Goal: Transaction & Acquisition: Purchase product/service

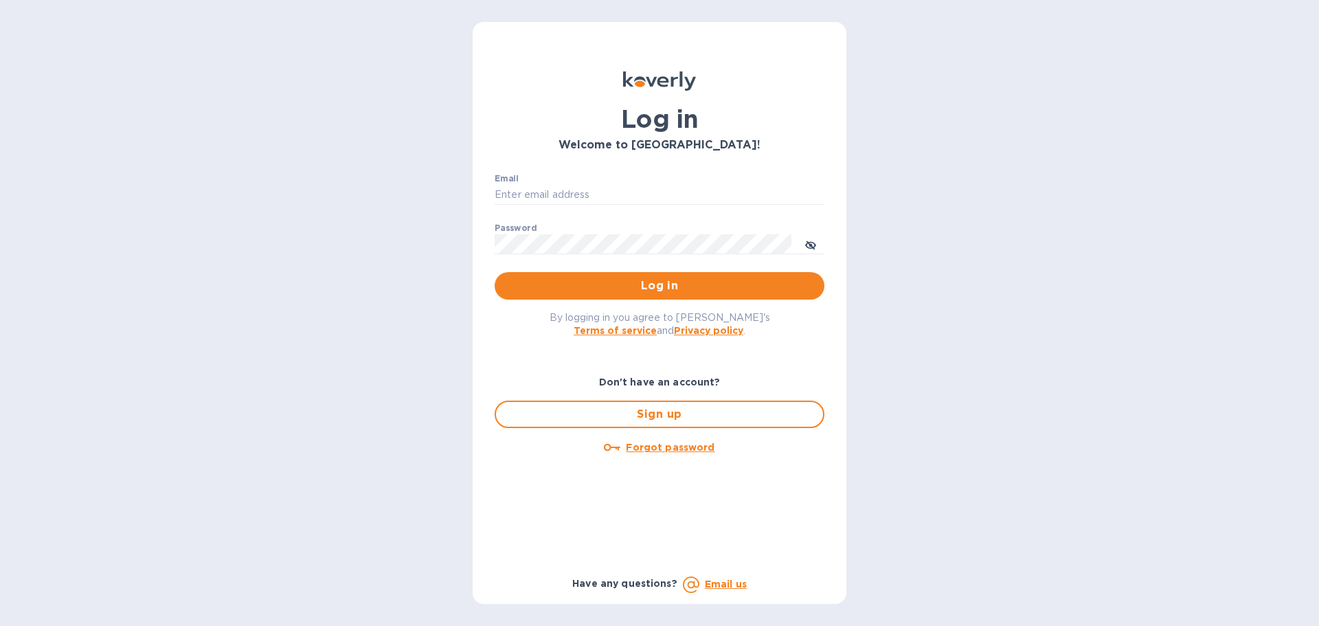
type input "richard.coleman@refreshgl.com"
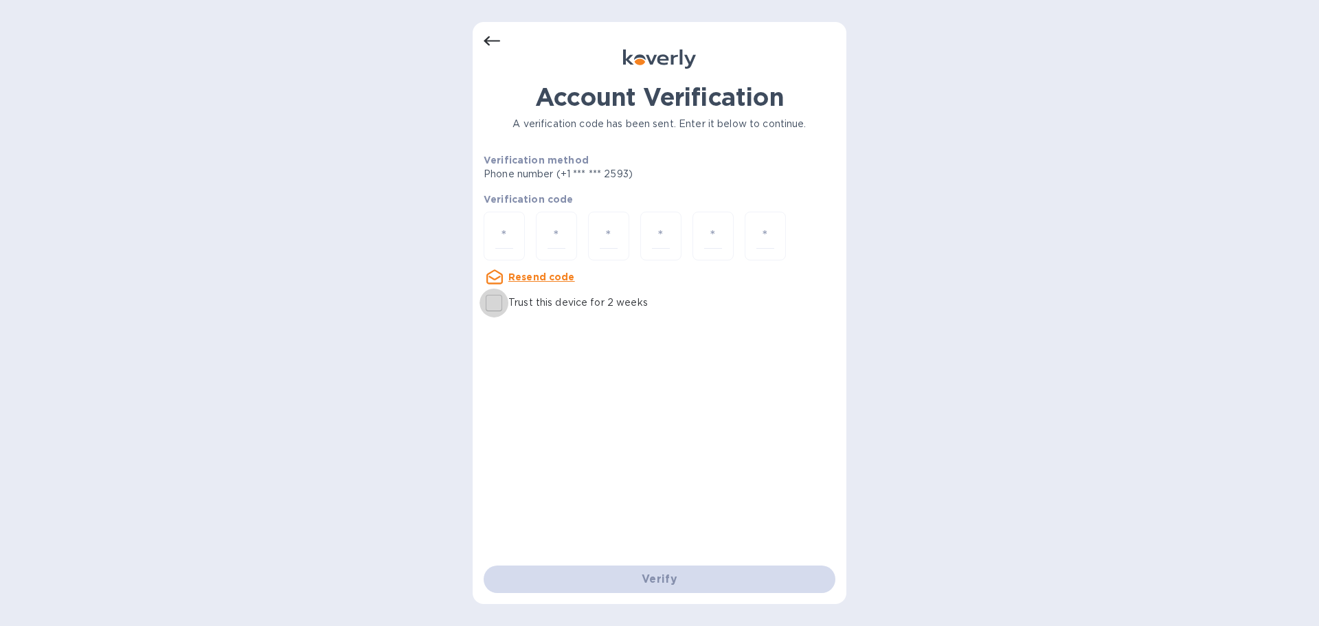
drag, startPoint x: 495, startPoint y: 308, endPoint x: 496, endPoint y: 264, distance: 43.3
click at [494, 308] on input "Trust this device for 2 weeks" at bounding box center [493, 302] width 29 height 29
checkbox input "true"
click at [501, 236] on input "number" at bounding box center [504, 235] width 18 height 25
type input "8"
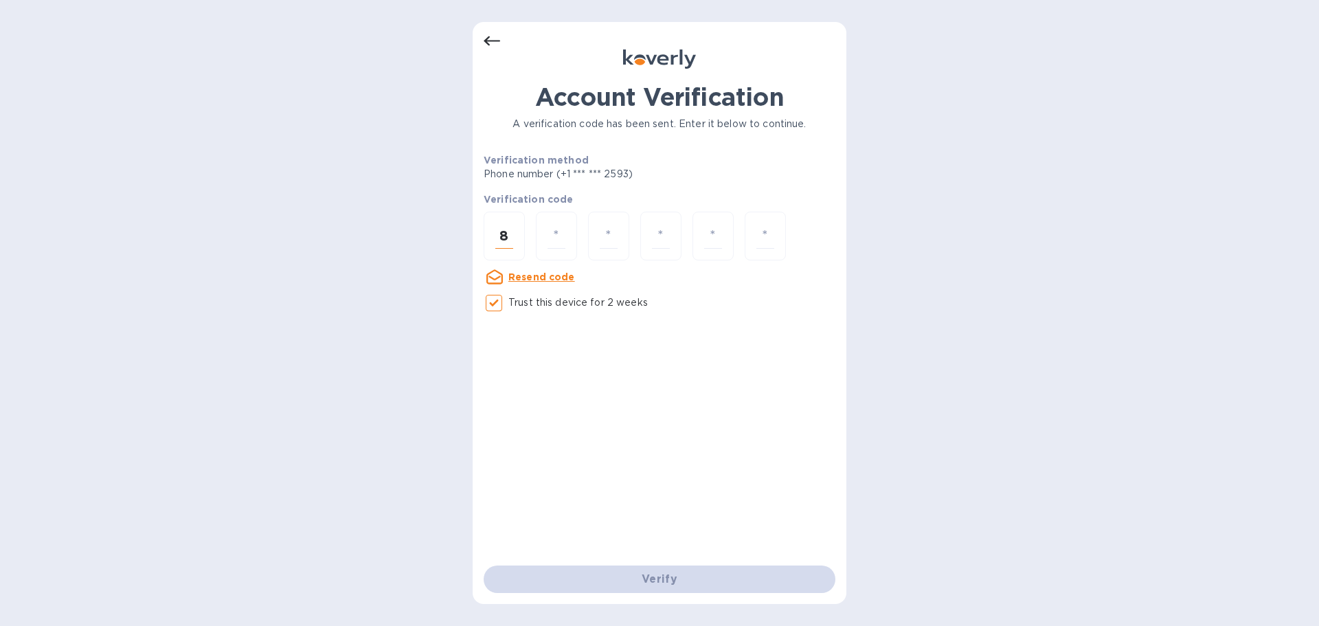
type input "5"
type input "3"
type input "0"
type input "7"
type input "5"
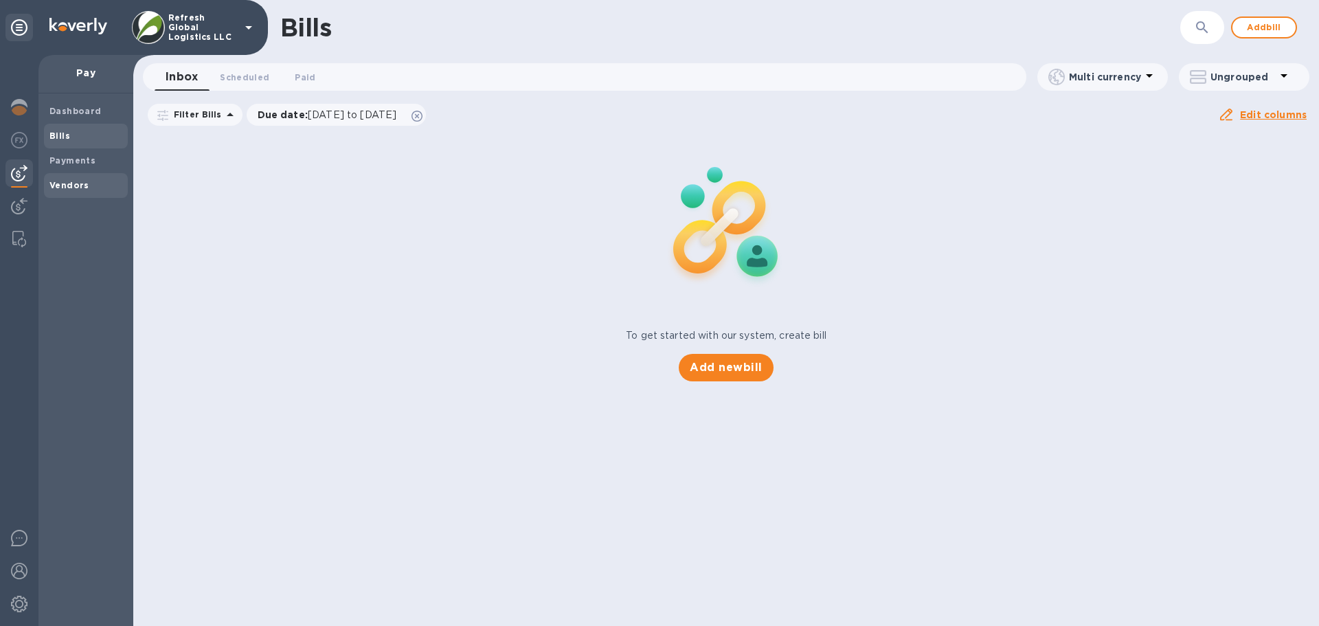
click at [62, 176] on div "Vendors" at bounding box center [86, 185] width 84 height 25
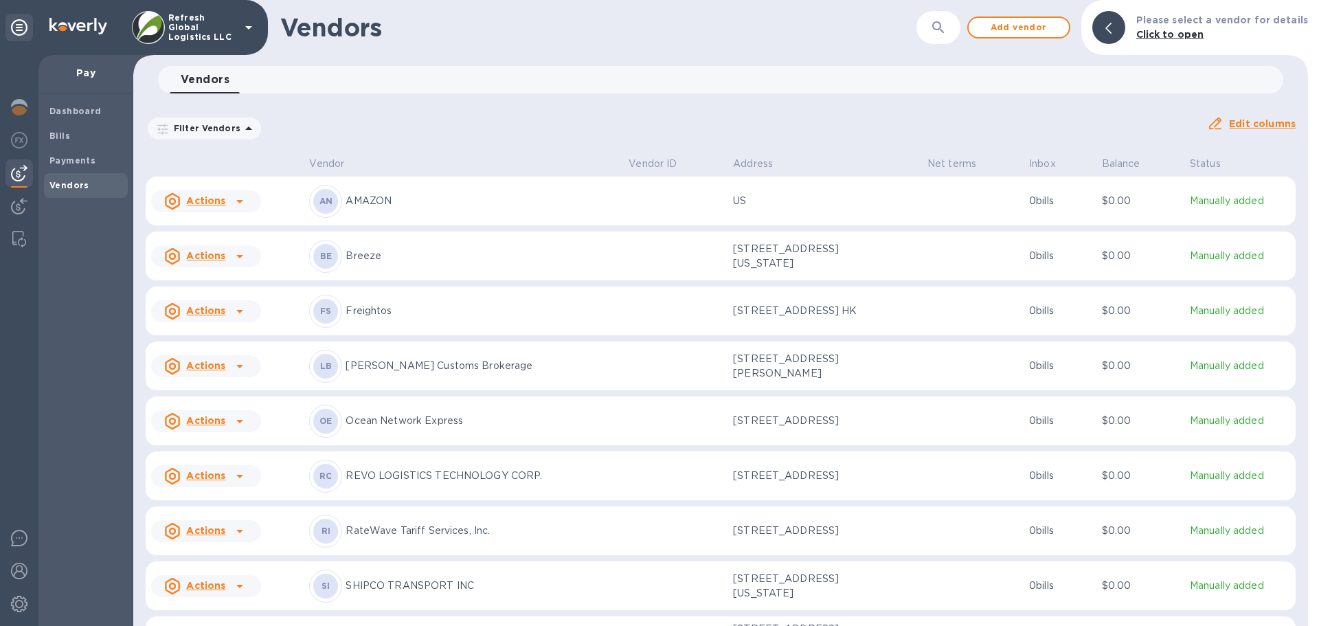
scroll to position [67, 0]
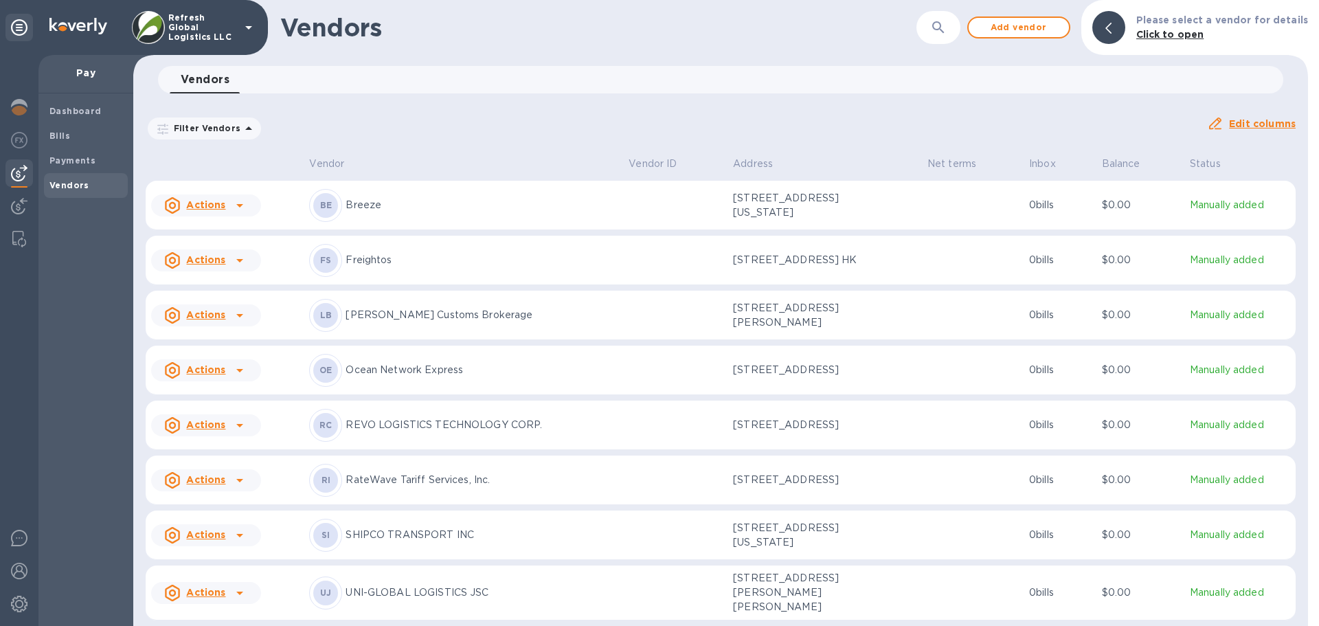
click at [240, 423] on icon at bounding box center [239, 425] width 16 height 16
click at [198, 480] on b "Add new bill" at bounding box center [222, 478] width 64 height 11
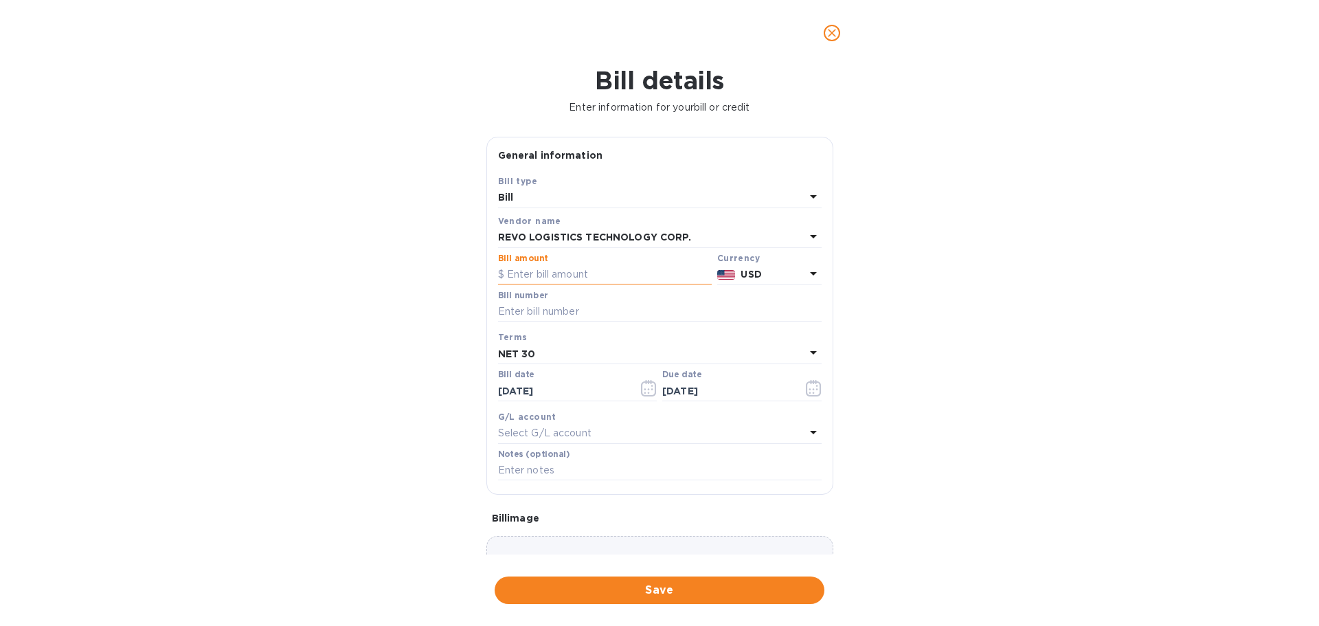
click at [540, 273] on input "text" at bounding box center [605, 274] width 214 height 21
type input "500"
click at [532, 313] on input "text" at bounding box center [659, 312] width 323 height 21
paste input "INV-021193"
type input "INV-021193"
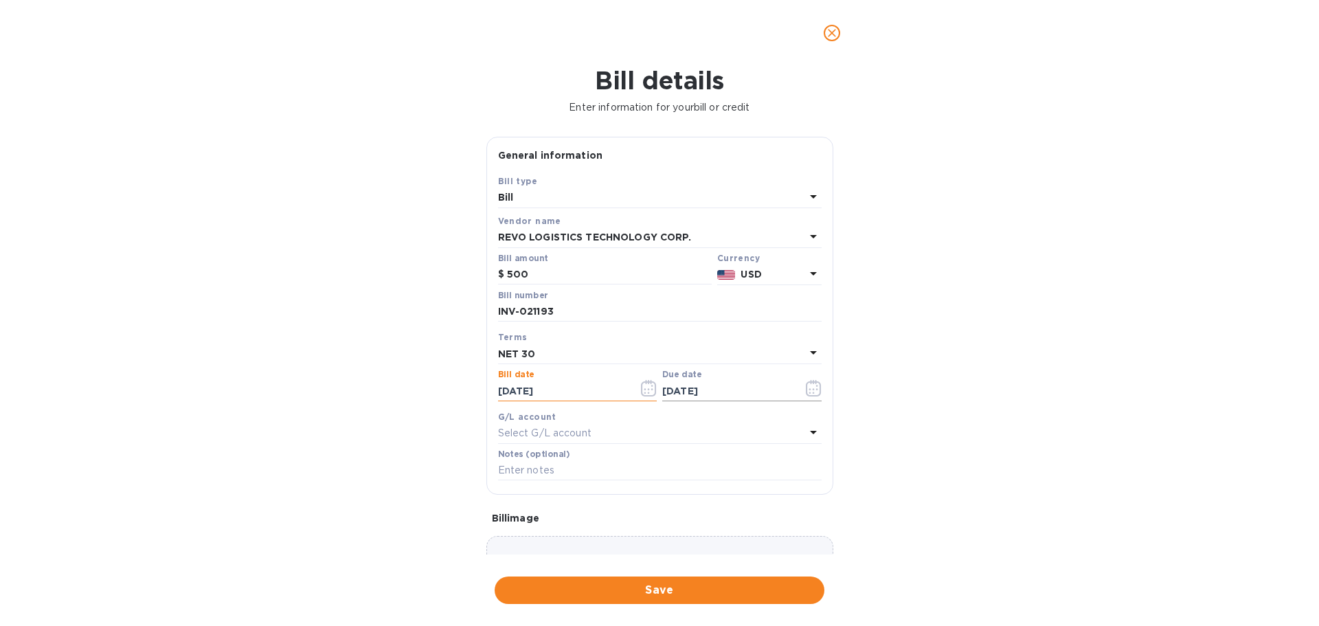
click at [808, 387] on icon "button" at bounding box center [814, 388] width 16 height 16
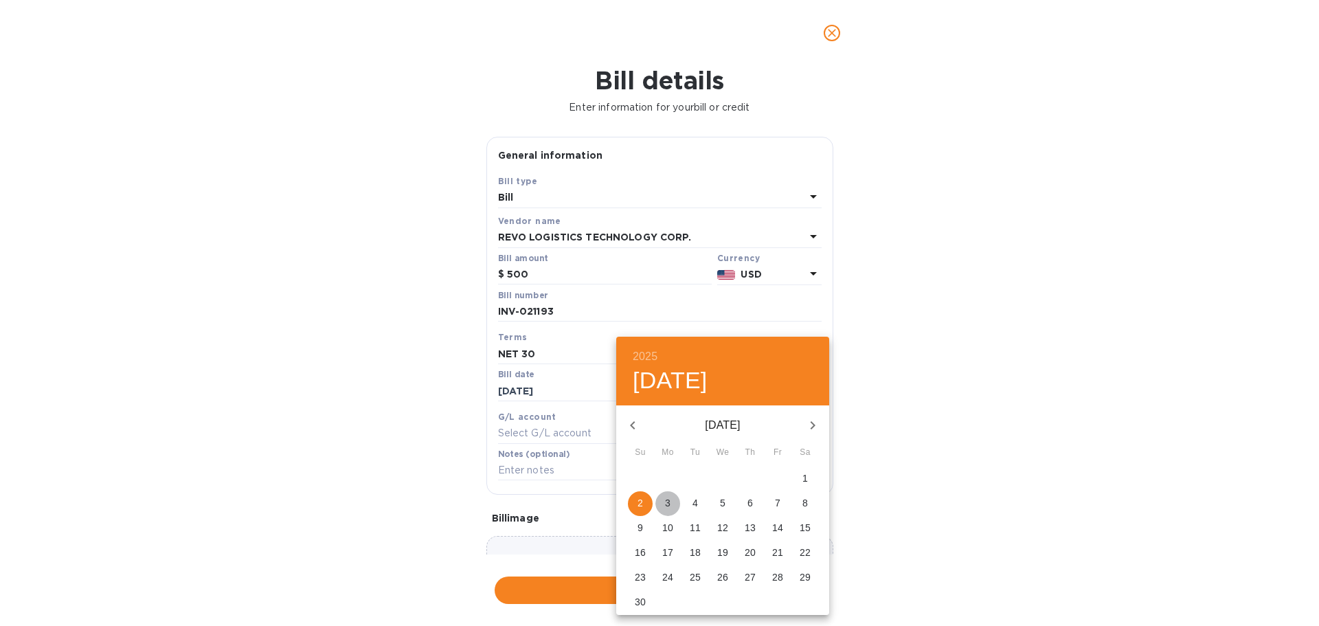
click at [666, 500] on p "3" at bounding box center [667, 503] width 5 height 14
type input "[DATE]"
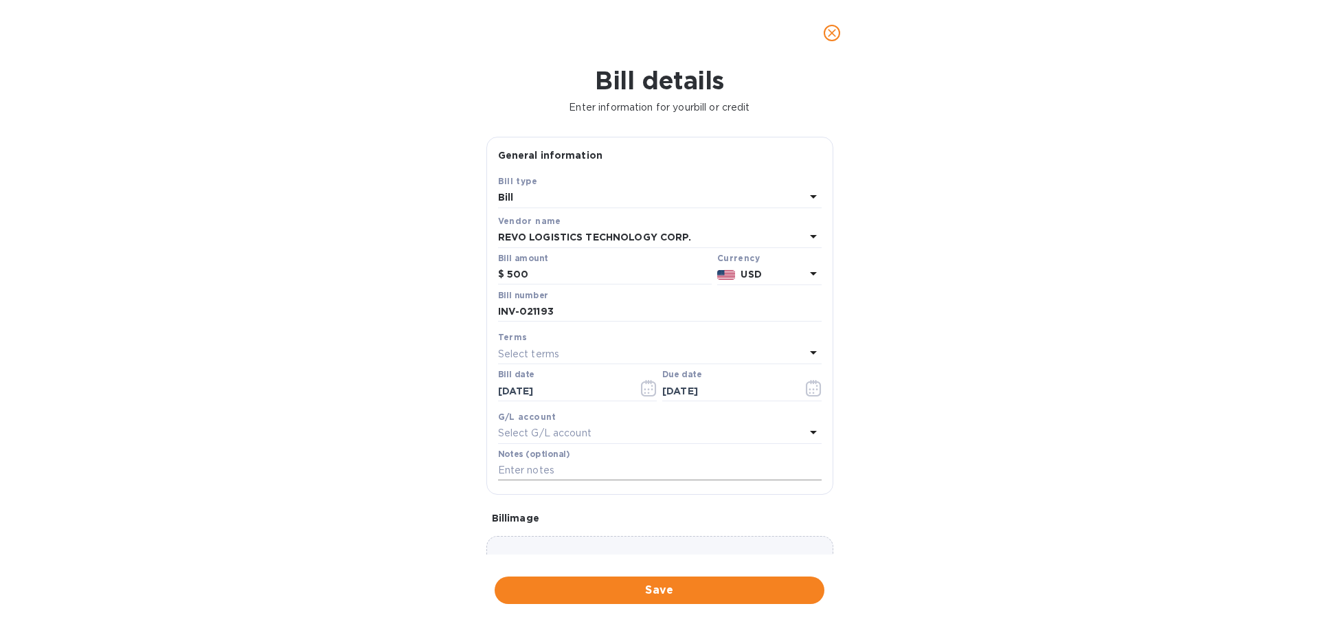
click at [563, 471] on input "text" at bounding box center [659, 470] width 323 height 21
paste input "INV-021193"
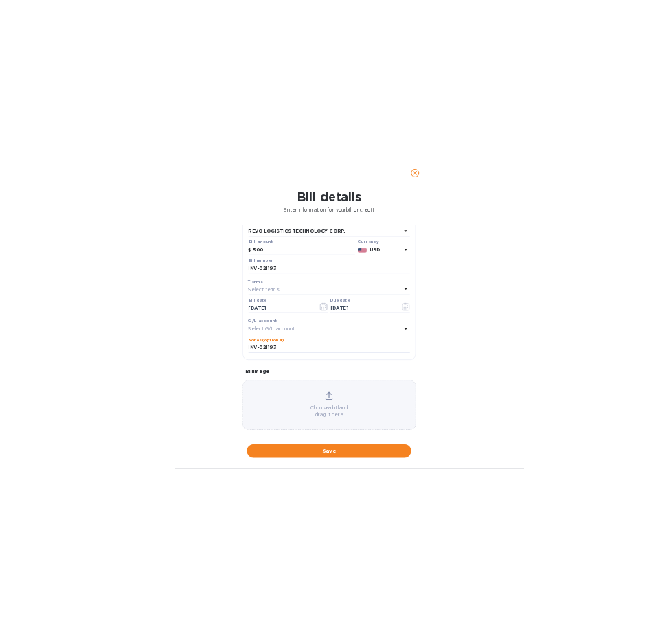
scroll to position [97, 0]
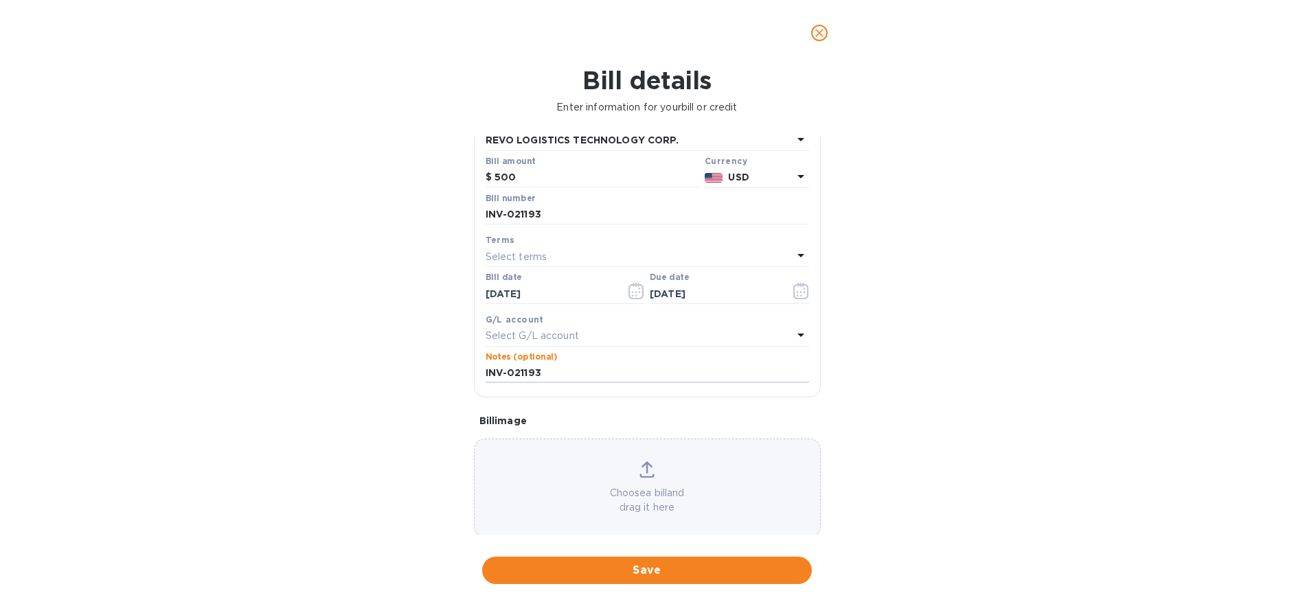
type input "INV-021193"
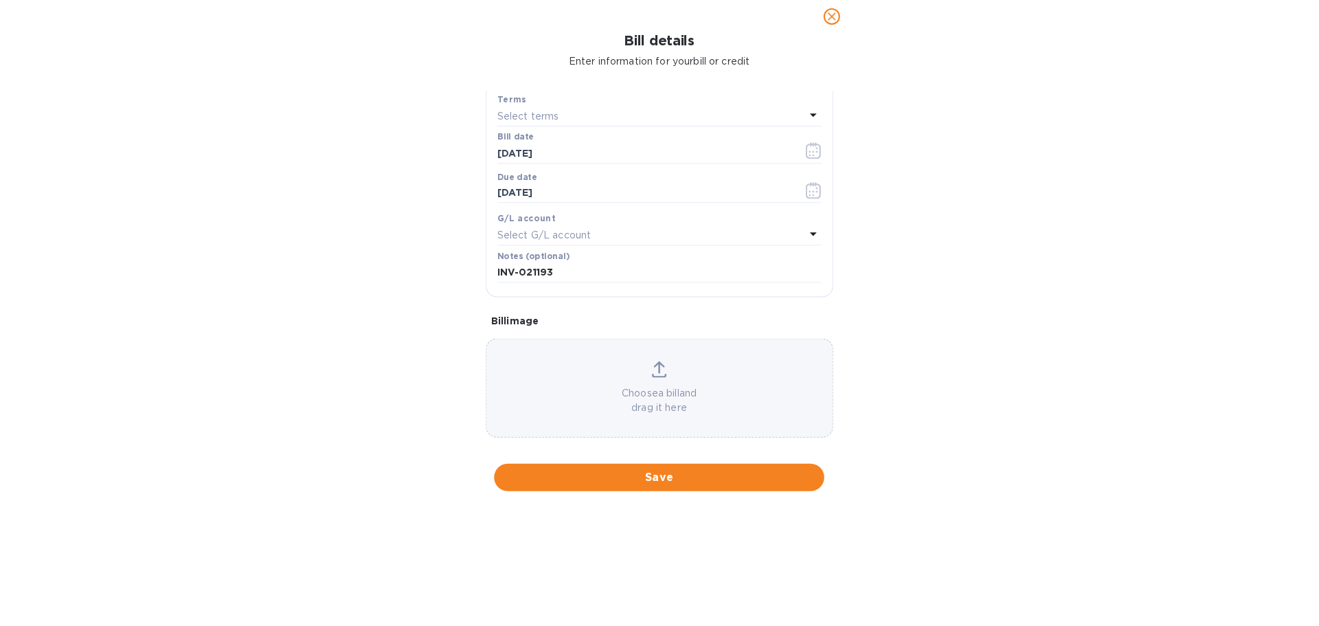
scroll to position [241, 0]
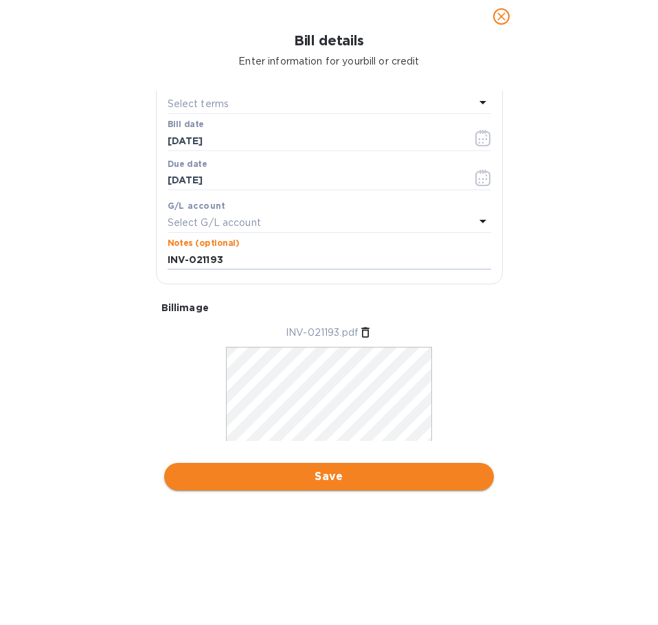
click at [330, 471] on span "Save" at bounding box center [329, 476] width 308 height 16
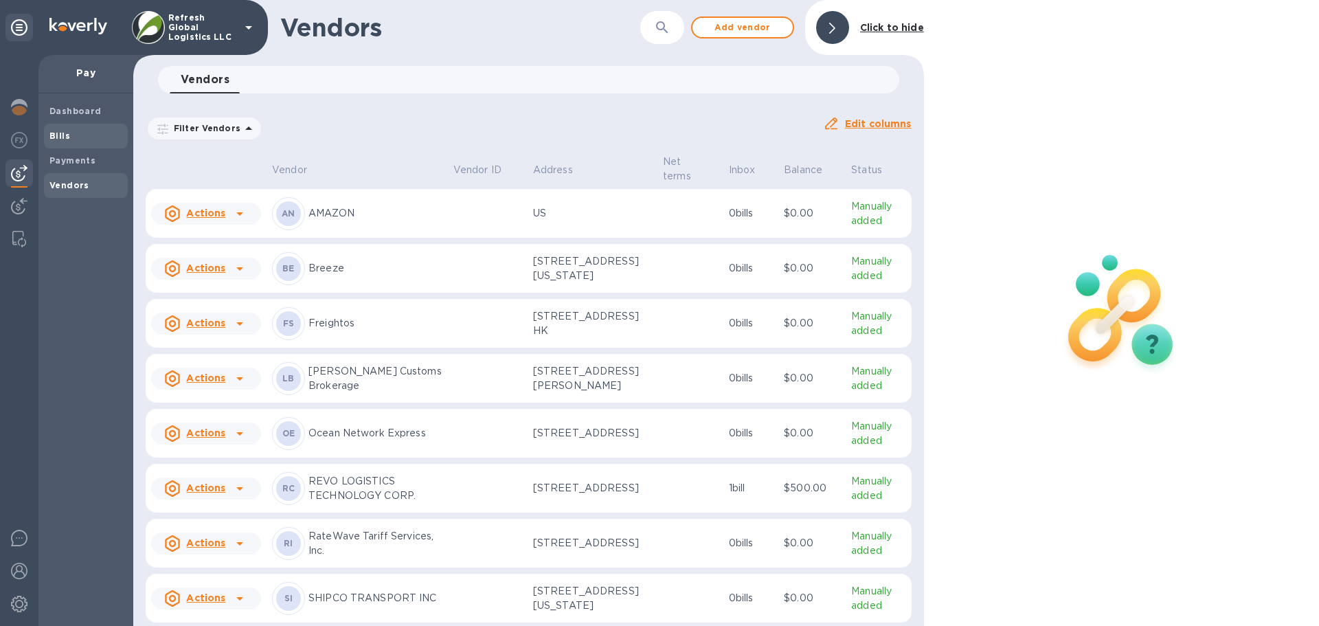
click at [66, 135] on b "Bills" at bounding box center [59, 135] width 21 height 10
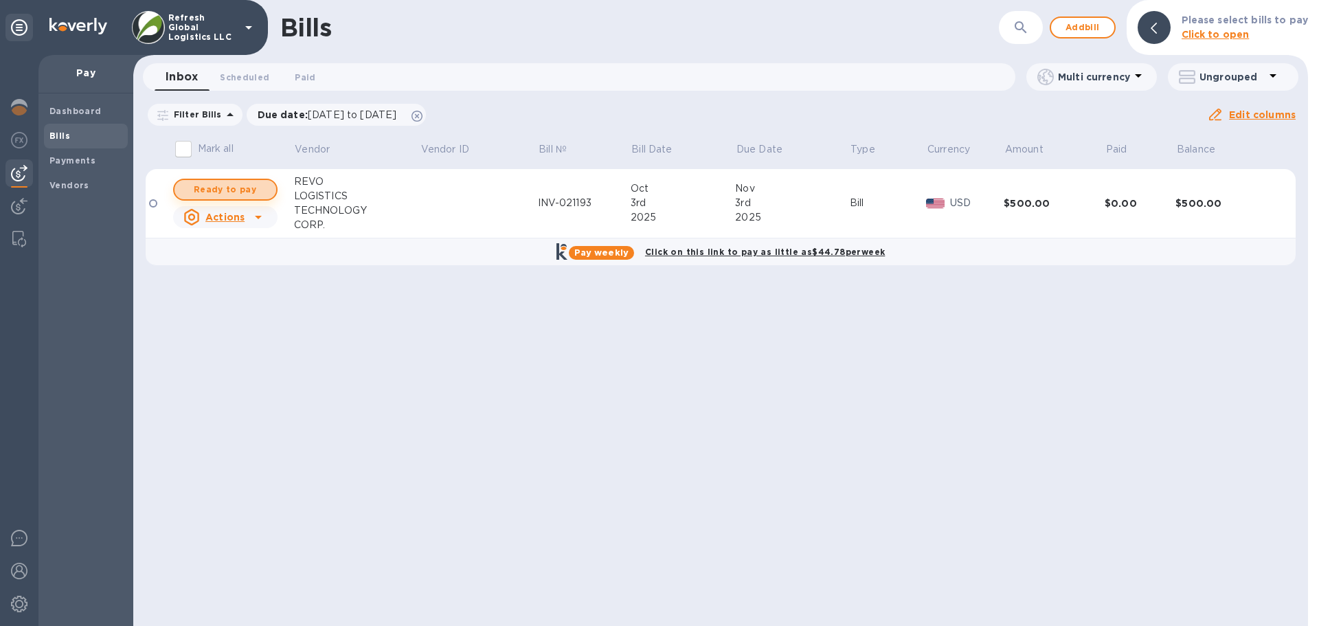
click at [230, 190] on span "Ready to pay" at bounding box center [225, 189] width 80 height 16
checkbox input "true"
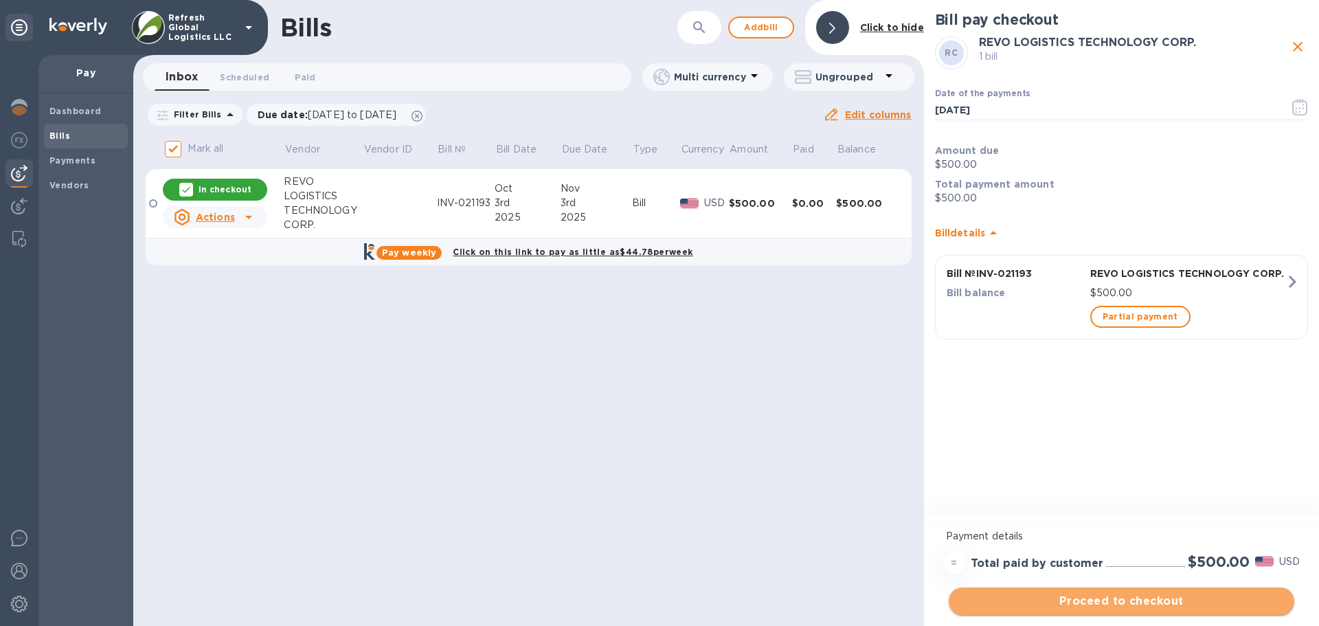
click at [1126, 602] on span "Proceed to checkout" at bounding box center [1121, 601] width 323 height 16
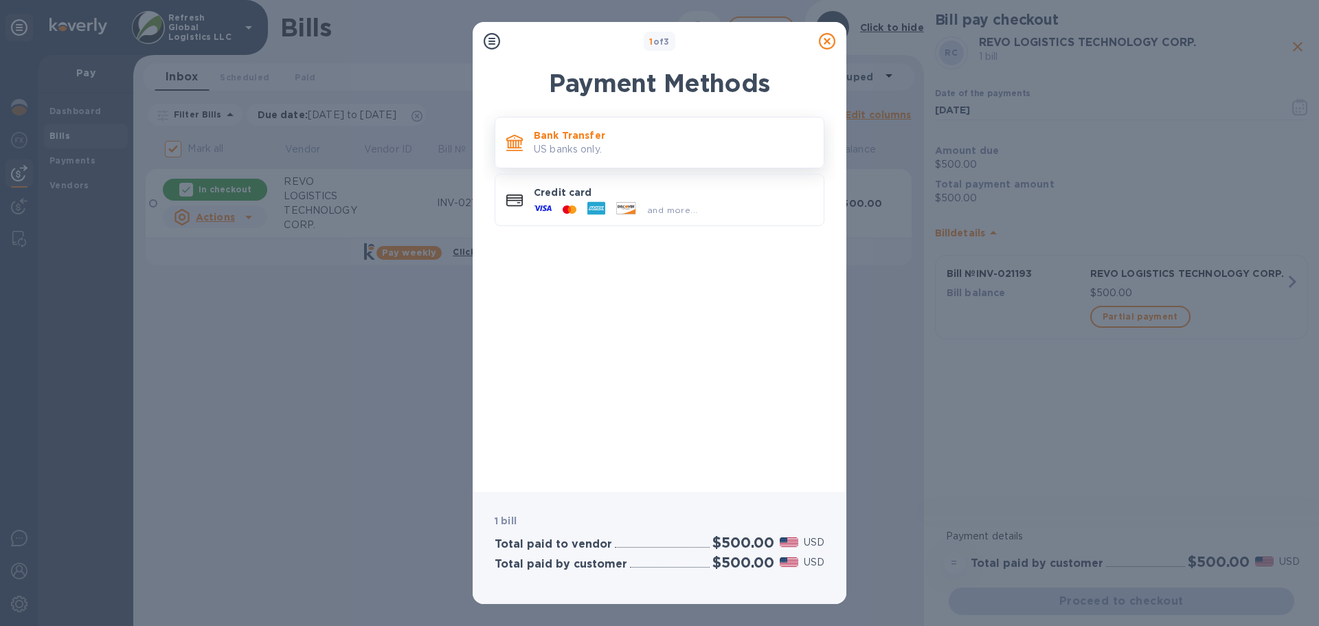
click at [648, 143] on p "US banks only." at bounding box center [673, 149] width 279 height 14
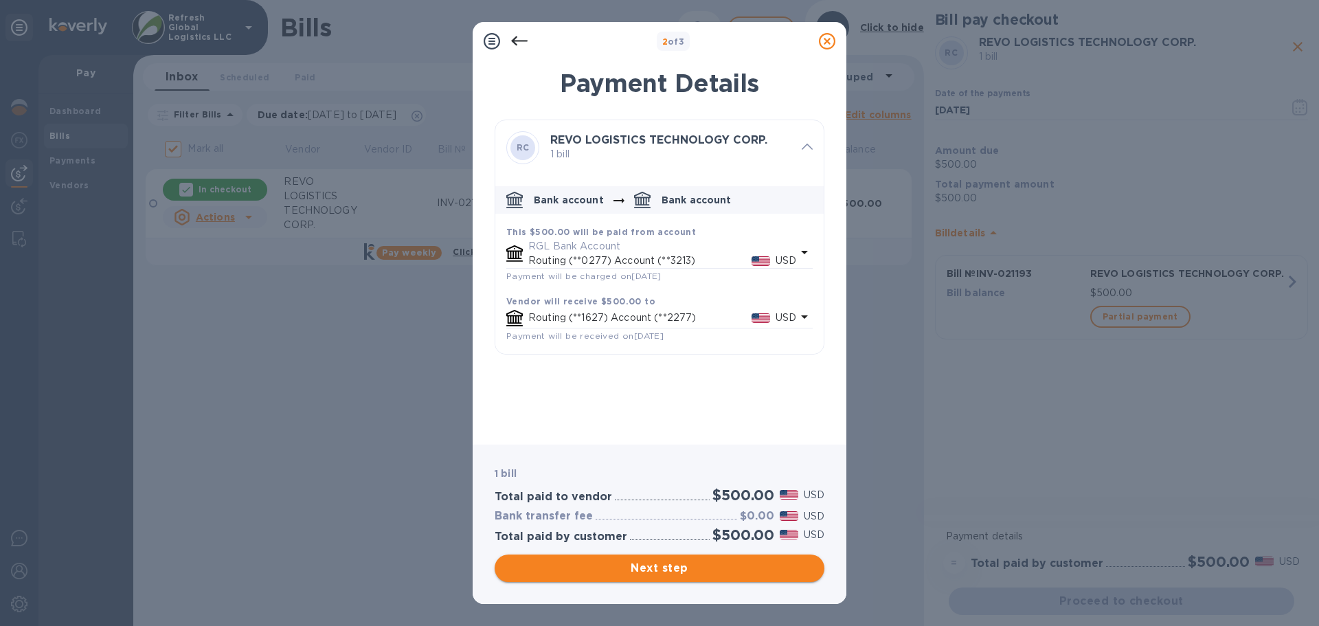
click at [657, 563] on span "Next step" at bounding box center [660, 568] width 308 height 16
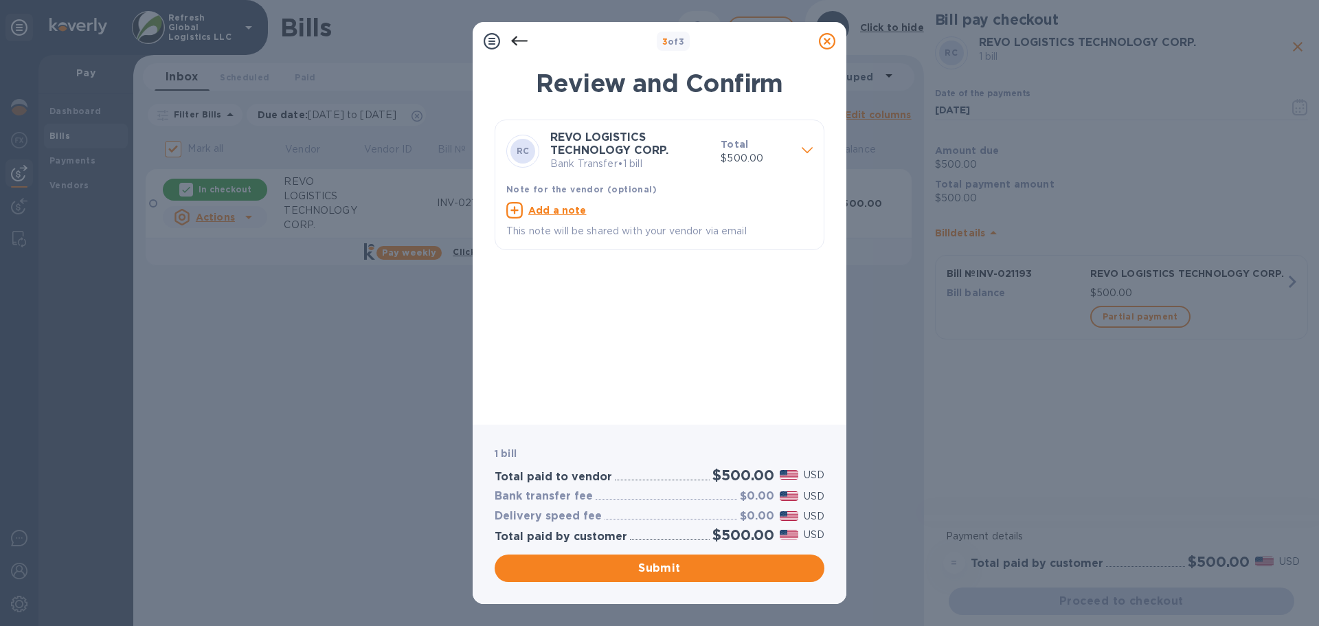
click at [558, 208] on u "Add a note" at bounding box center [557, 210] width 58 height 11
click at [558, 208] on textarea at bounding box center [648, 212] width 284 height 12
paste textarea "INV-021193"
type textarea "INV-021193"
click at [522, 43] on icon at bounding box center [519, 41] width 16 height 16
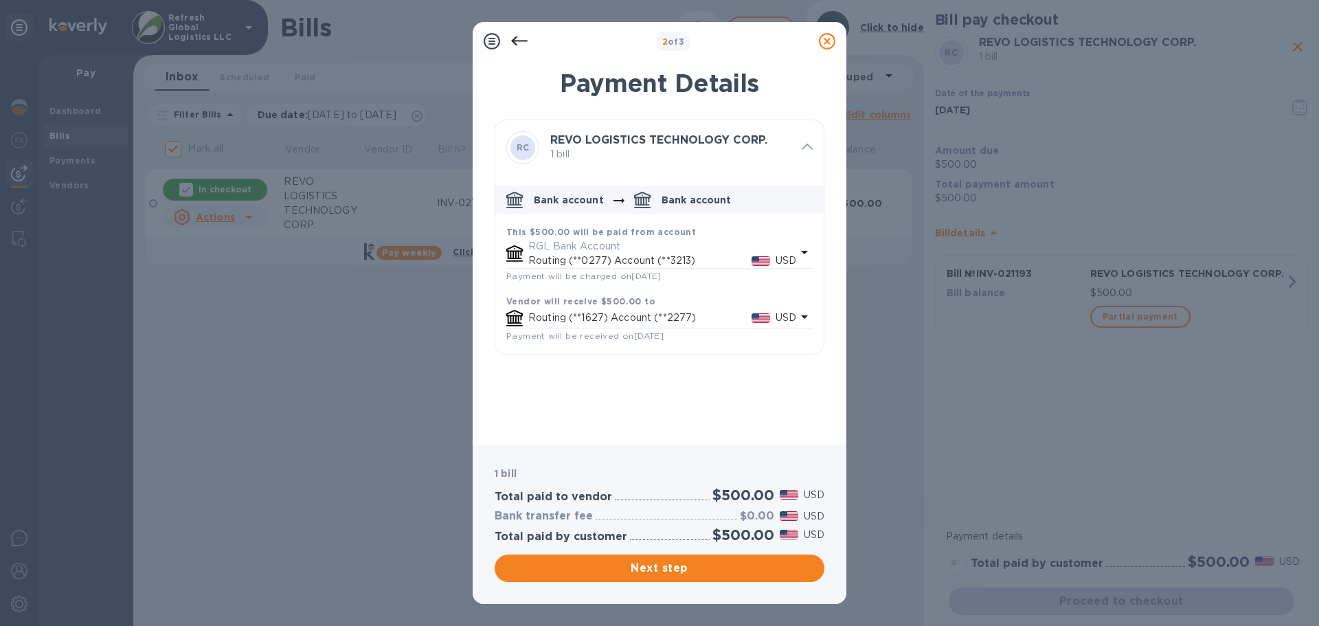
click at [518, 36] on icon at bounding box center [519, 41] width 16 height 16
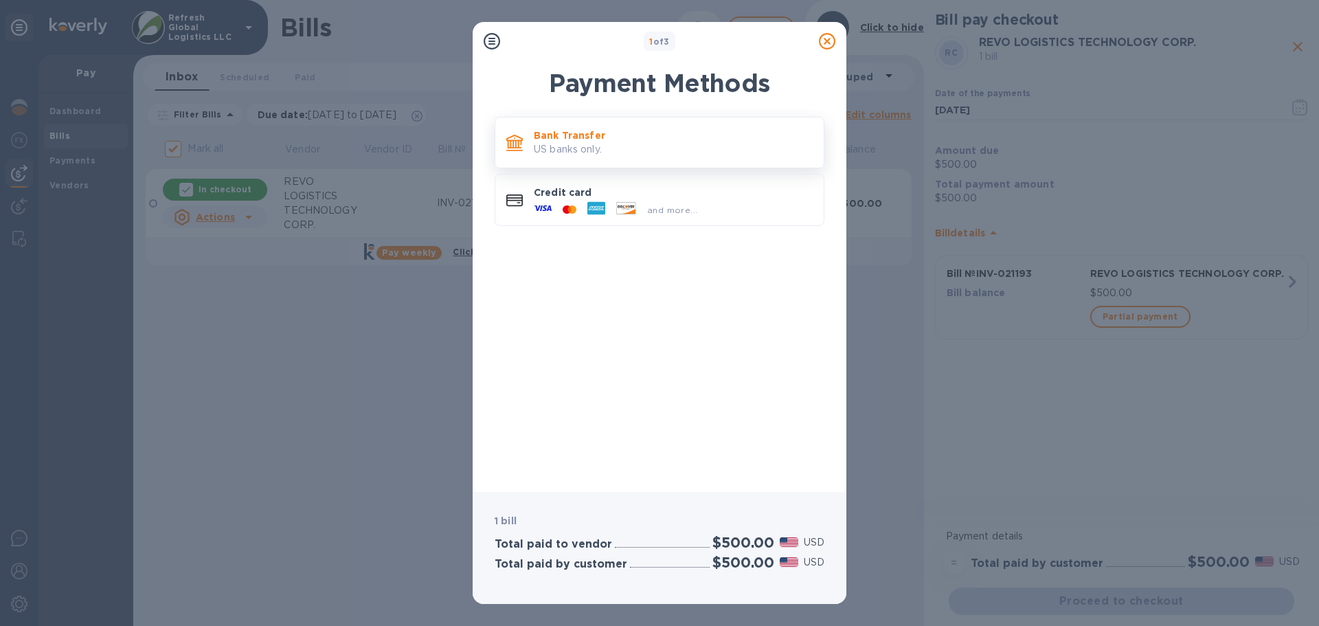
click at [575, 129] on p "Bank Transfer" at bounding box center [673, 135] width 279 height 14
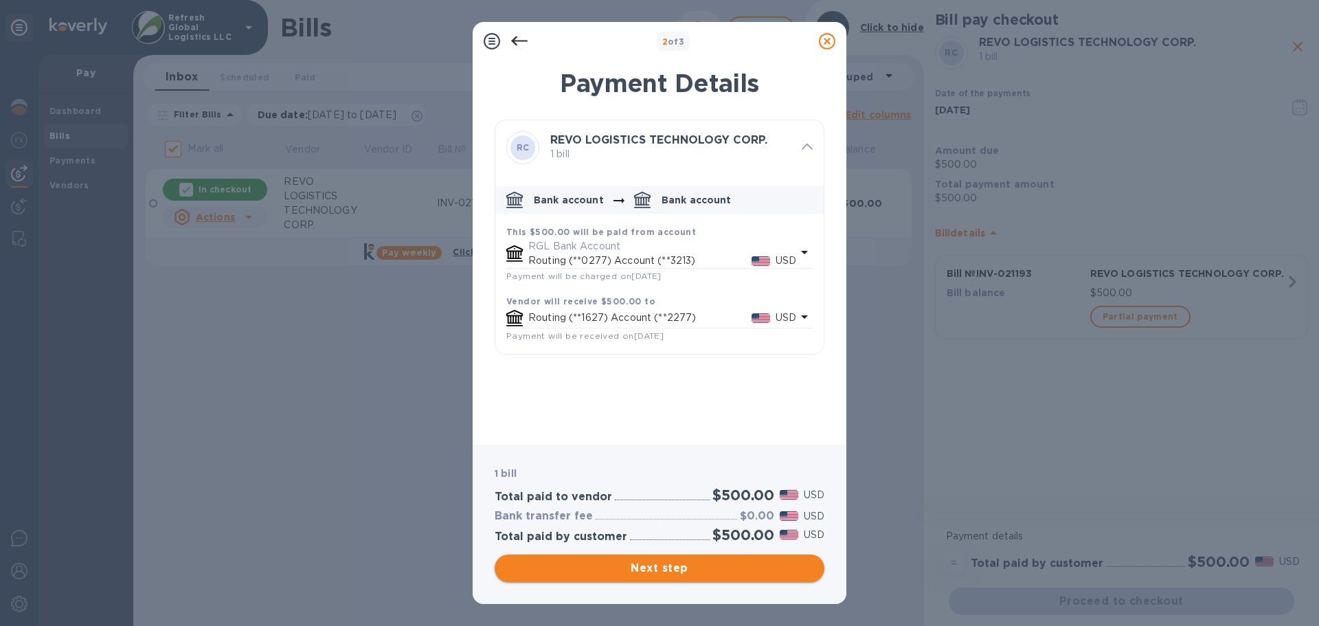
click at [656, 567] on span "Next step" at bounding box center [660, 568] width 308 height 16
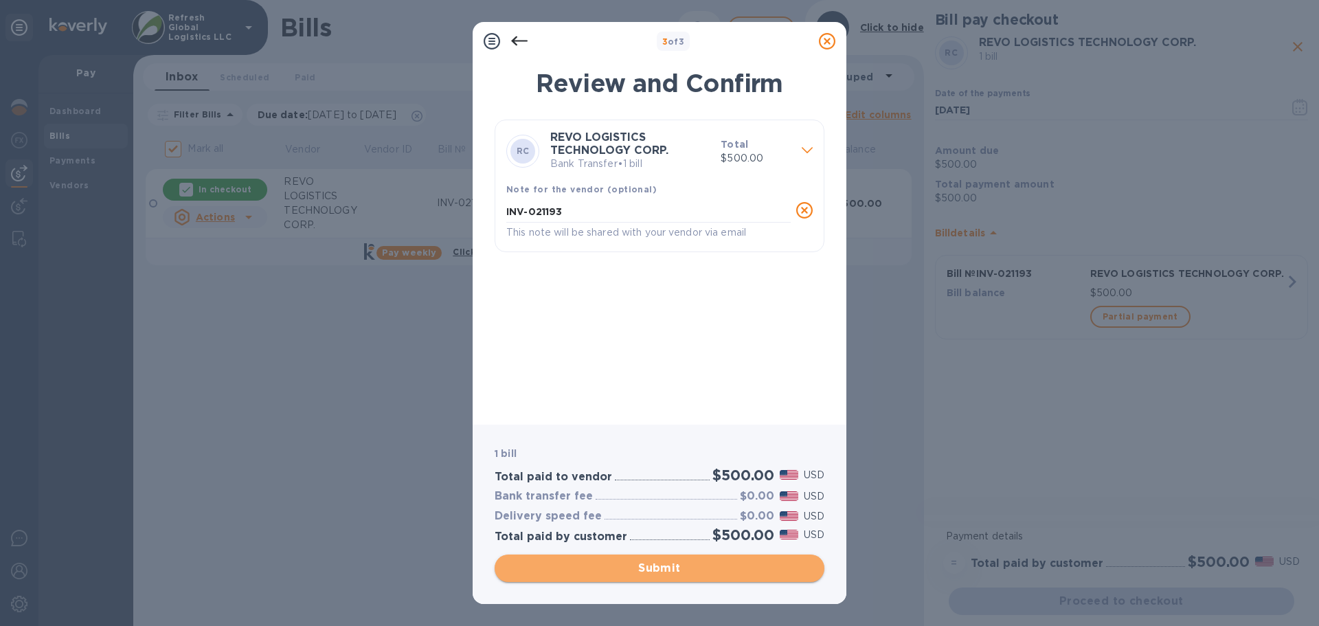
click at [657, 567] on span "Submit" at bounding box center [660, 568] width 308 height 16
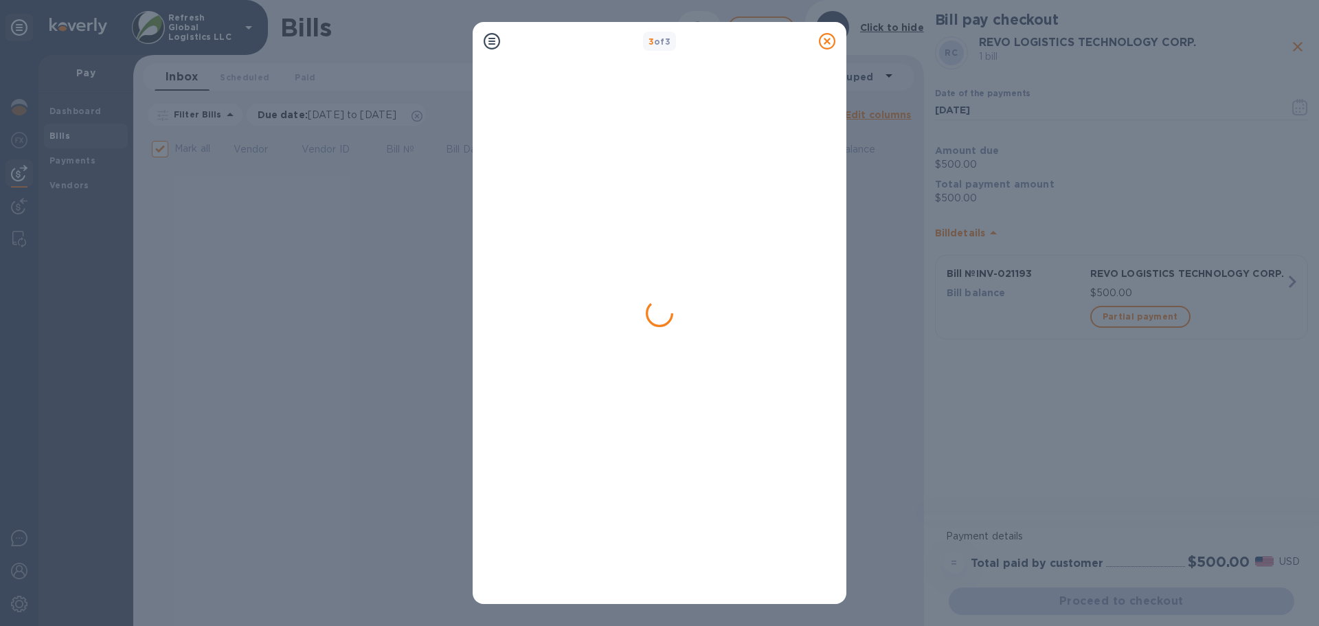
checkbox input "false"
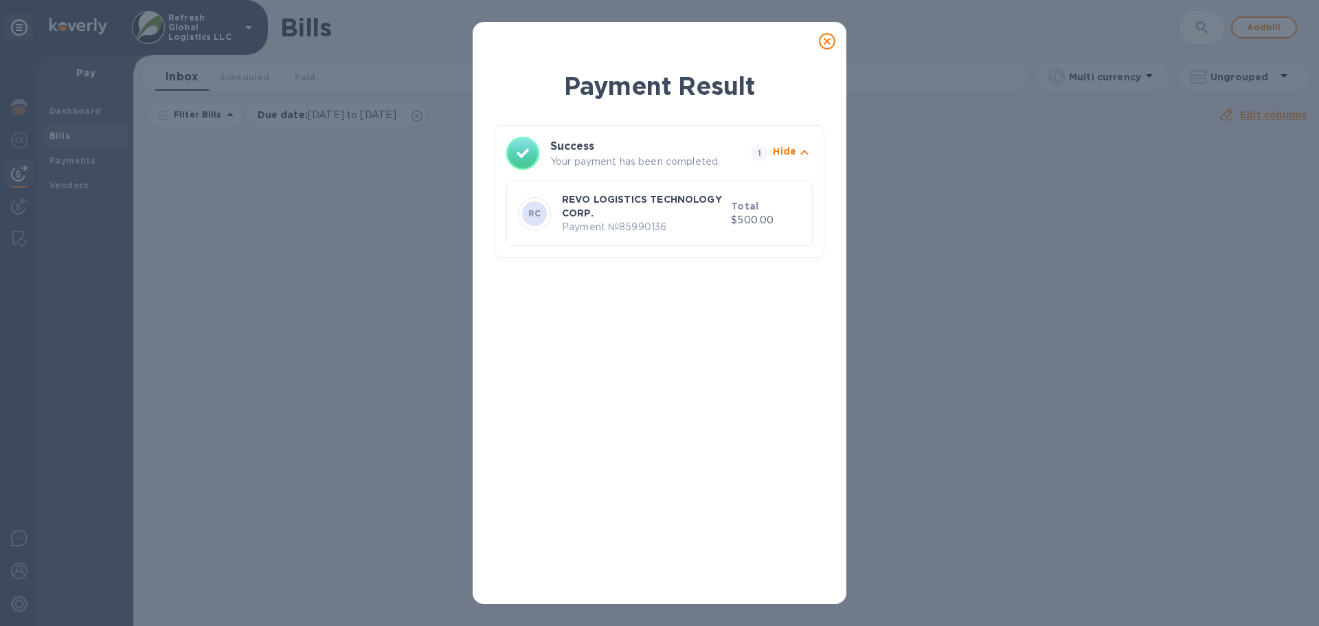
click at [826, 40] on icon at bounding box center [827, 41] width 16 height 16
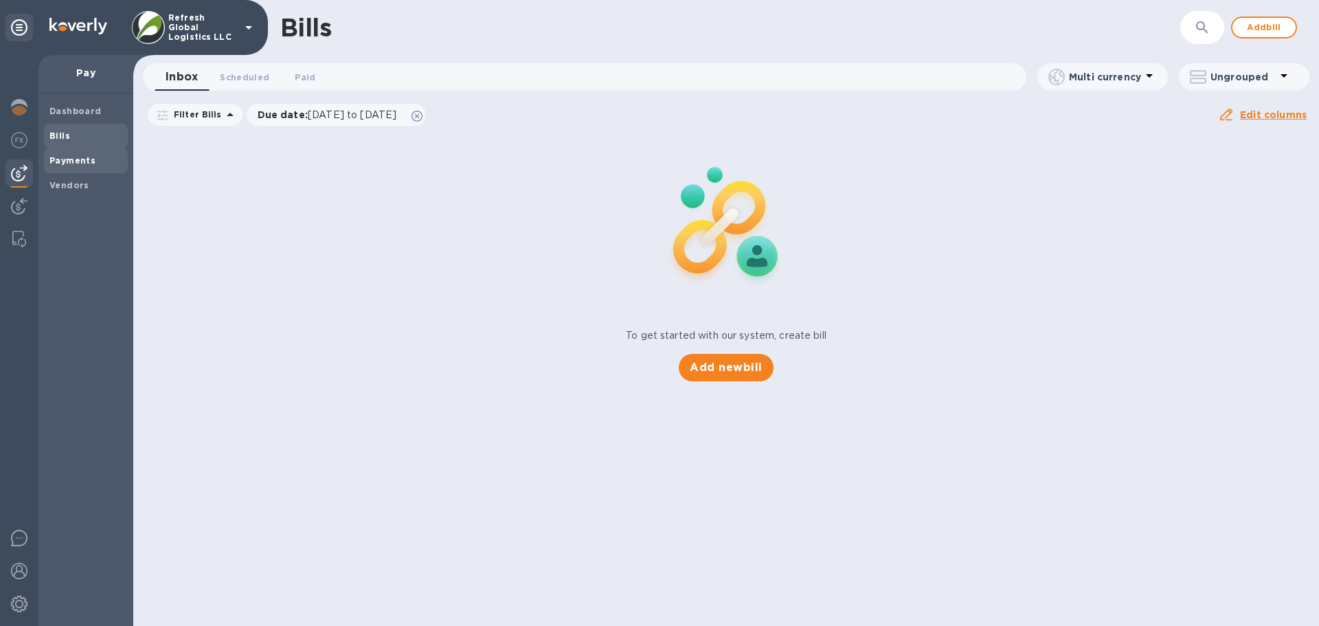
click at [67, 161] on b "Payments" at bounding box center [72, 160] width 46 height 10
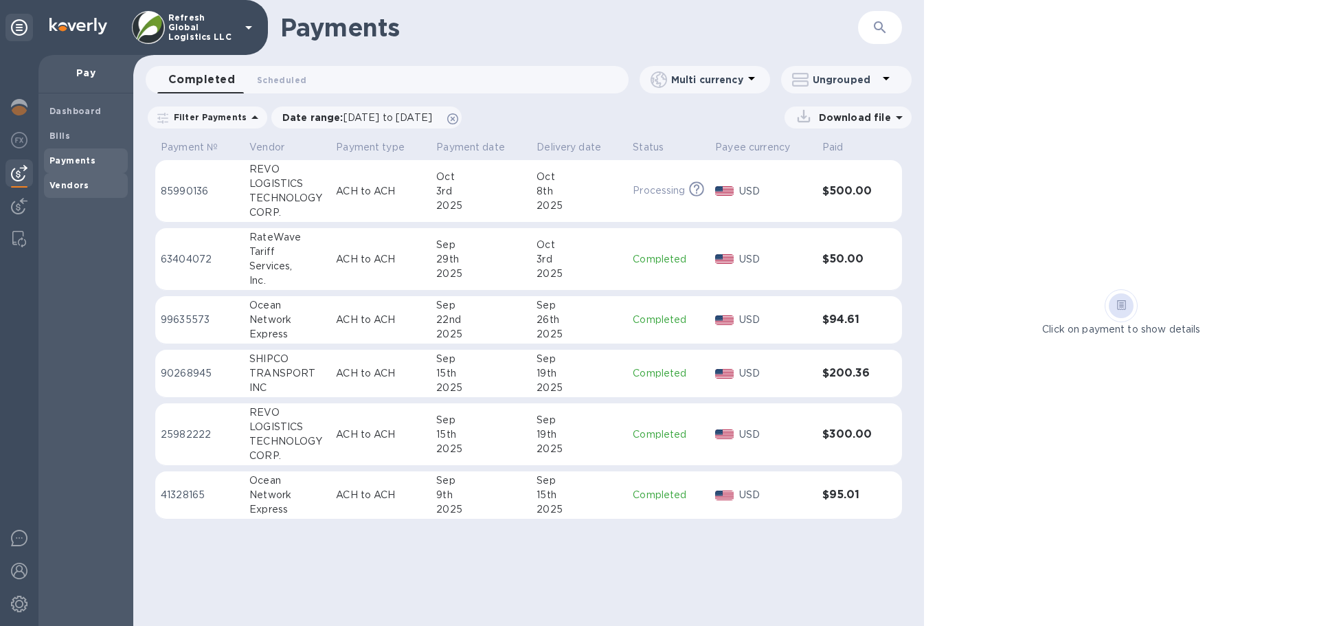
click at [55, 181] on b "Vendors" at bounding box center [69, 185] width 40 height 10
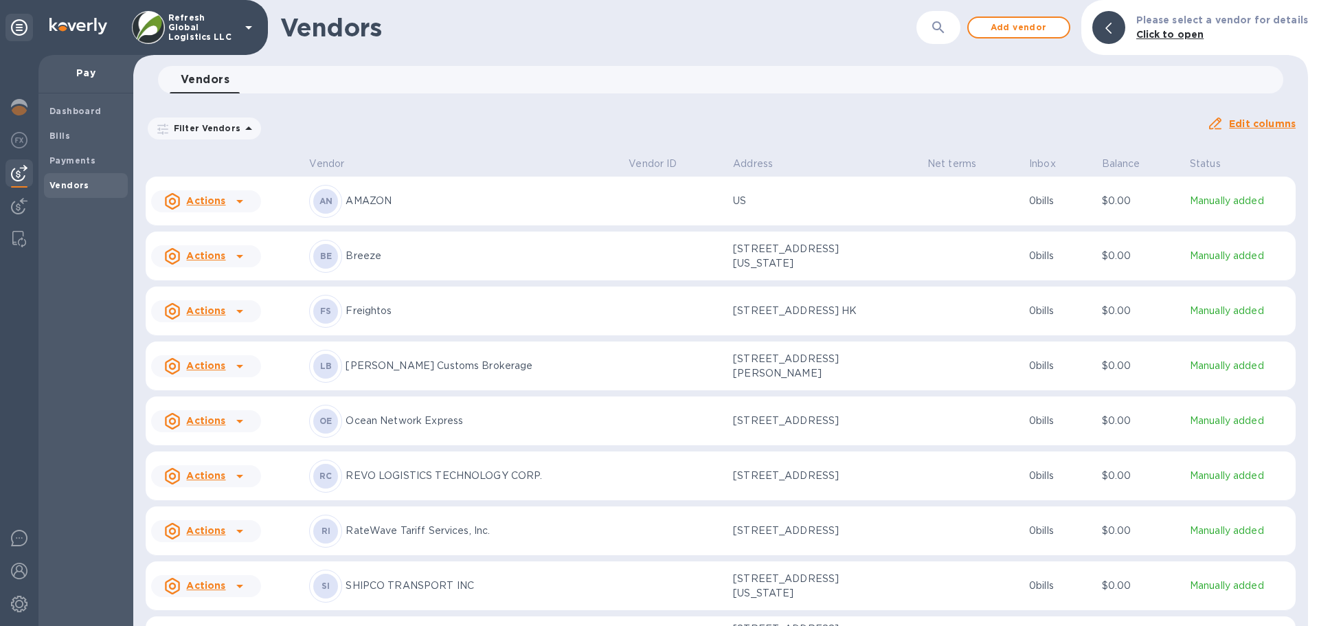
scroll to position [67, 0]
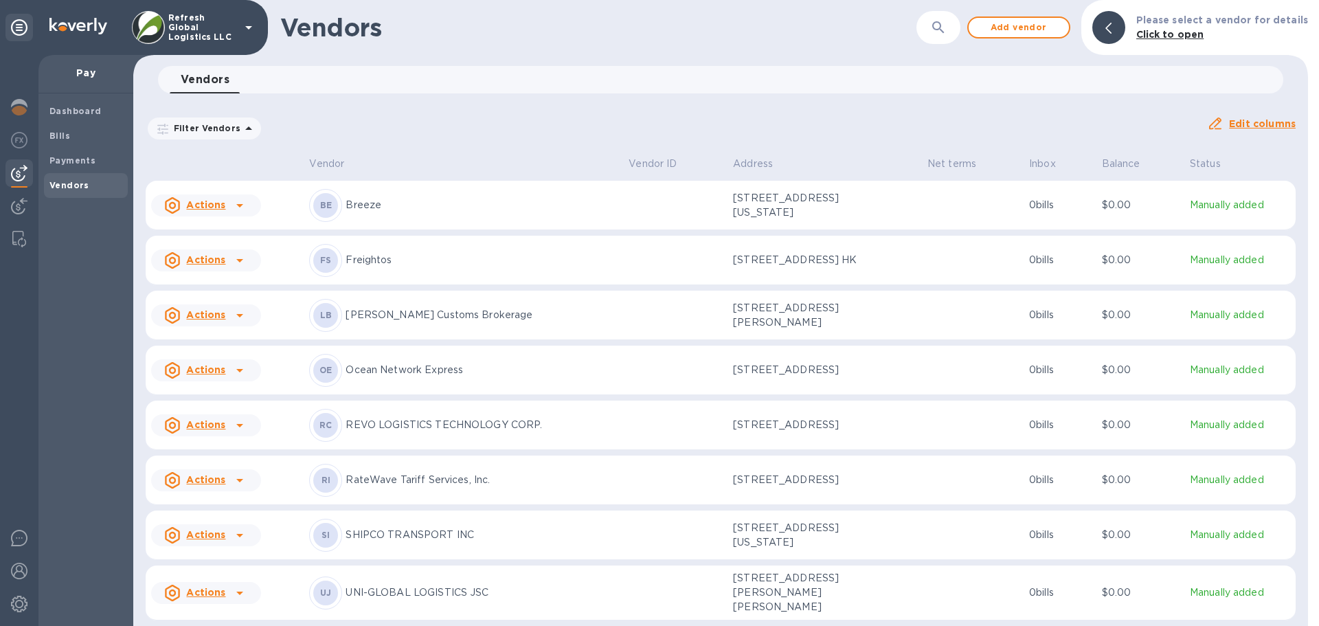
click at [207, 422] on u "Actions" at bounding box center [205, 424] width 39 height 11
click at [657, 402] on div at bounding box center [659, 313] width 1319 height 626
click at [468, 420] on p "REVO LOGISTICS TECHNOLOGY CORP." at bounding box center [481, 425] width 272 height 14
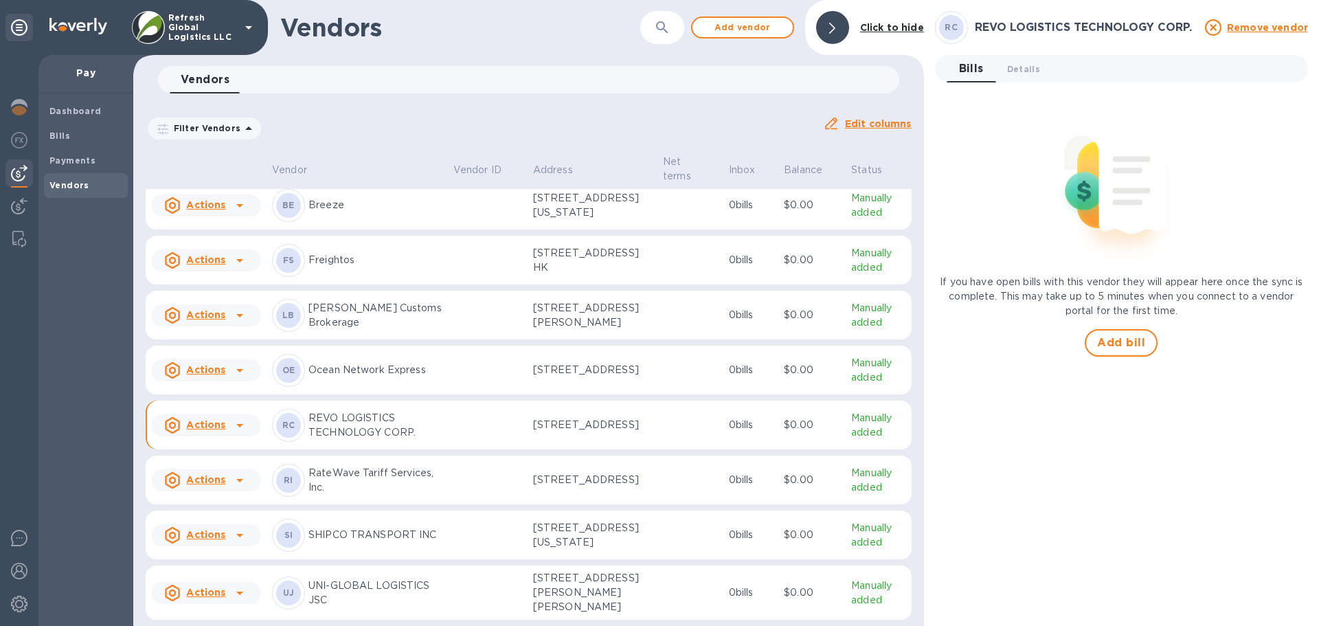
scroll to position [80, 0]
click at [1030, 67] on span "Details 0" at bounding box center [1023, 69] width 33 height 14
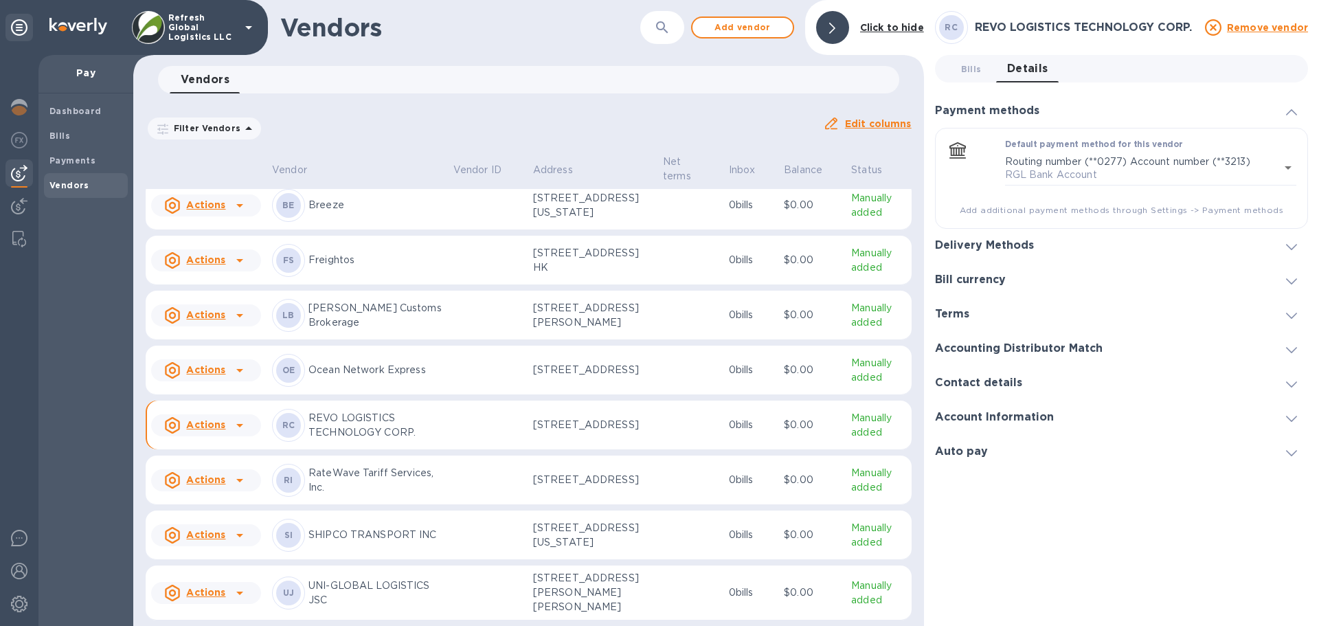
click at [986, 416] on h3 "Account Information" at bounding box center [994, 417] width 119 height 13
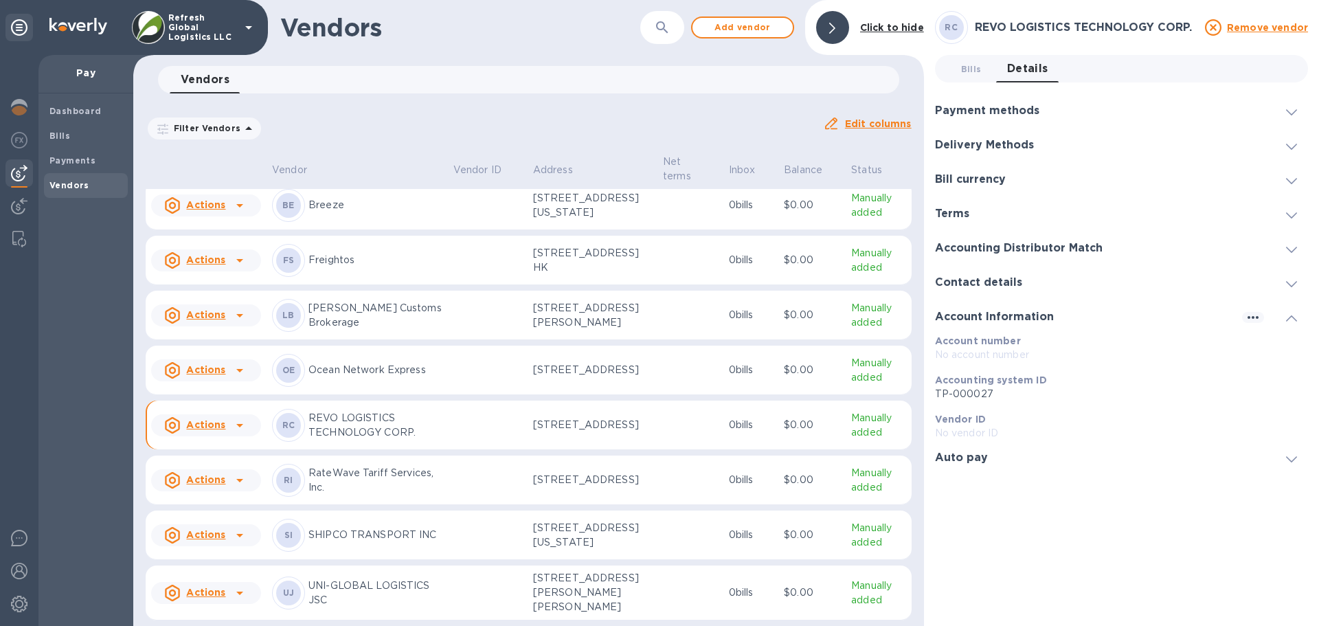
click at [999, 276] on h3 "Contact details" at bounding box center [978, 282] width 87 height 13
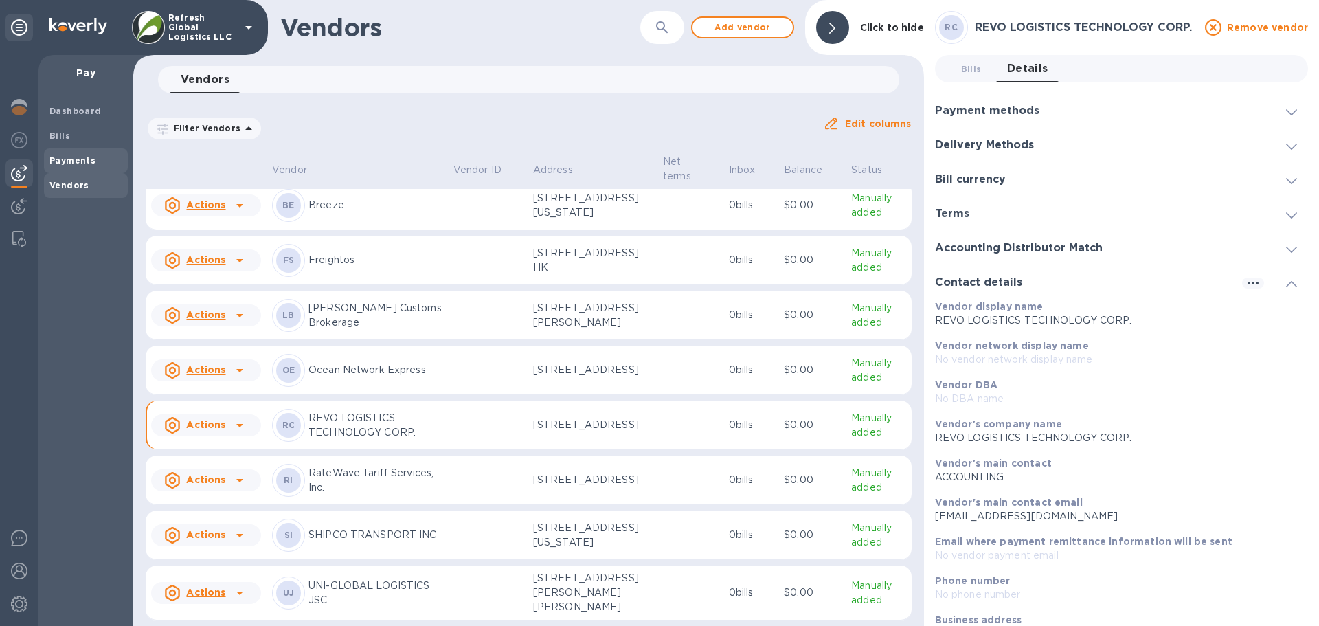
click at [62, 162] on b "Payments" at bounding box center [72, 160] width 46 height 10
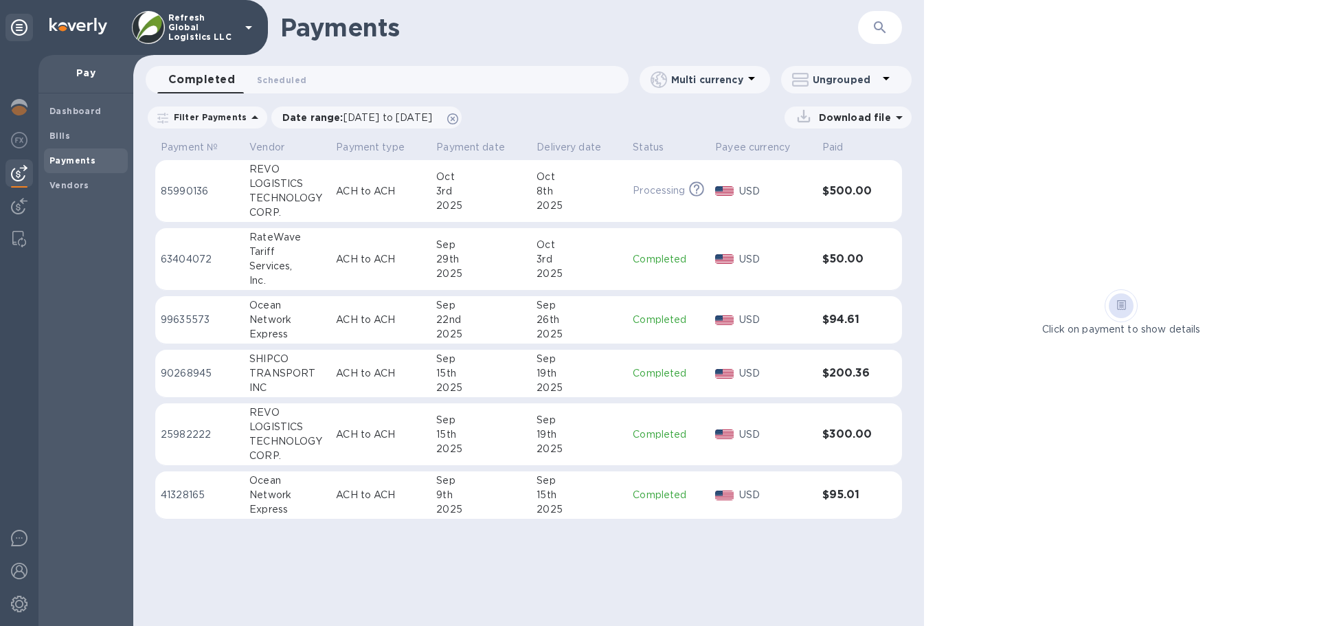
click at [605, 195] on div "8th" at bounding box center [578, 191] width 85 height 14
